Goal: Task Accomplishment & Management: Use online tool/utility

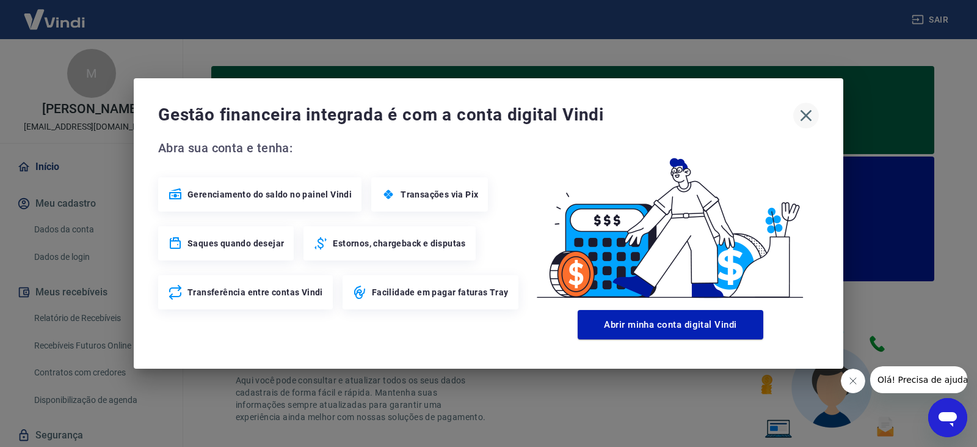
click at [808, 112] on icon "button" at bounding box center [807, 116] width 20 height 20
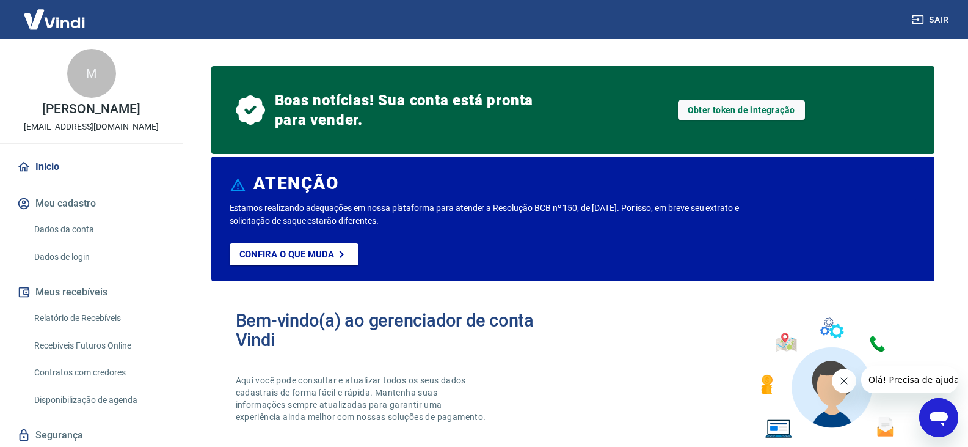
click at [99, 347] on link "Recebíveis Futuros Online" at bounding box center [98, 345] width 139 height 25
